Goal: Navigation & Orientation: Find specific page/section

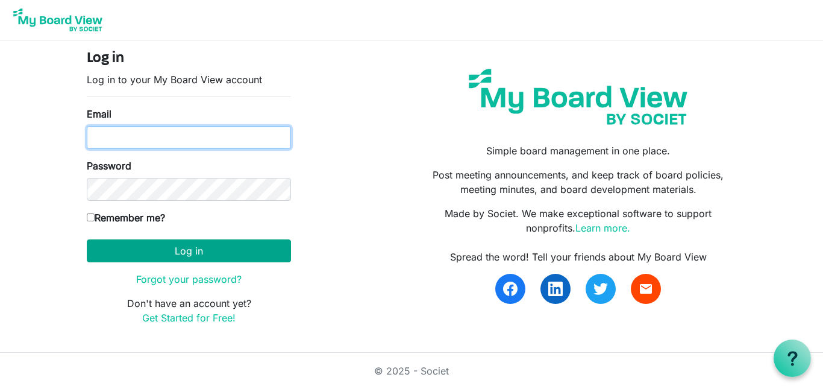
type input "hccemj@gmail.com"
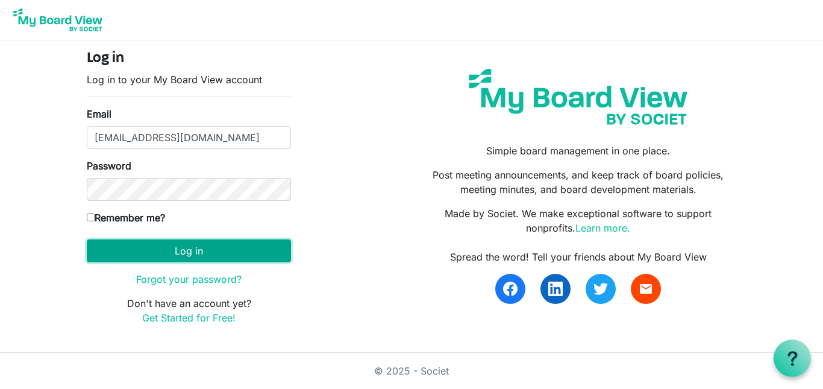
click at [225, 257] on button "Log in" at bounding box center [189, 250] width 204 height 23
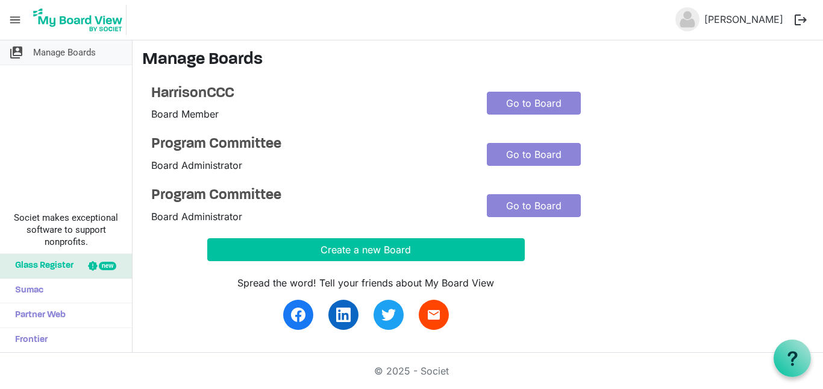
click at [88, 54] on span "Manage Boards" at bounding box center [64, 52] width 63 height 24
click at [16, 20] on span "menu" at bounding box center [15, 19] width 23 height 23
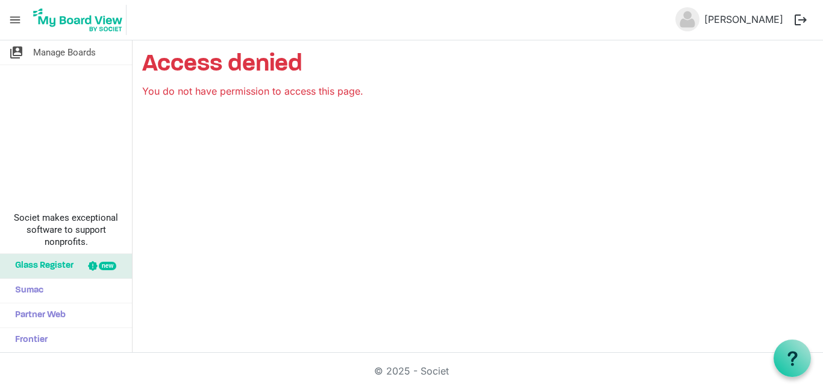
click at [49, 28] on img at bounding box center [78, 20] width 97 height 30
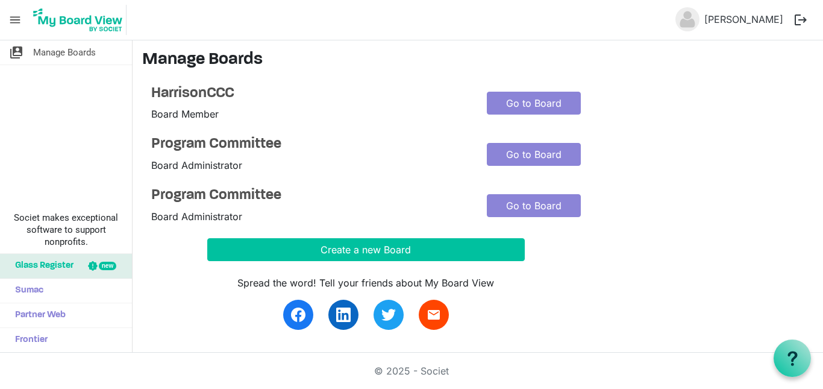
click at [17, 17] on span "menu" at bounding box center [15, 19] width 23 height 23
